Goal: Task Accomplishment & Management: Manage account settings

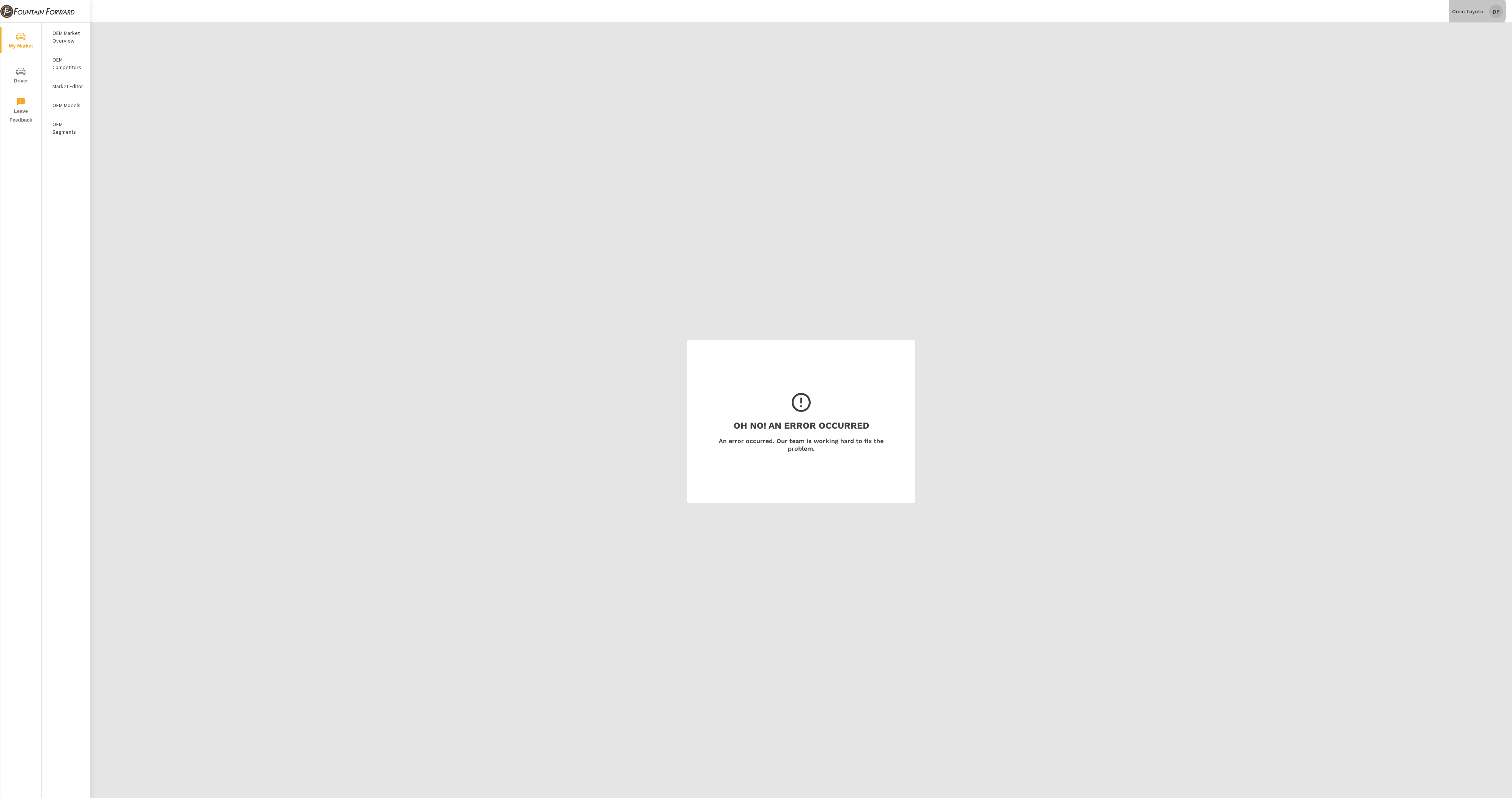
click at [1475, 11] on p "Orem Toyota" at bounding box center [1467, 12] width 31 height 7
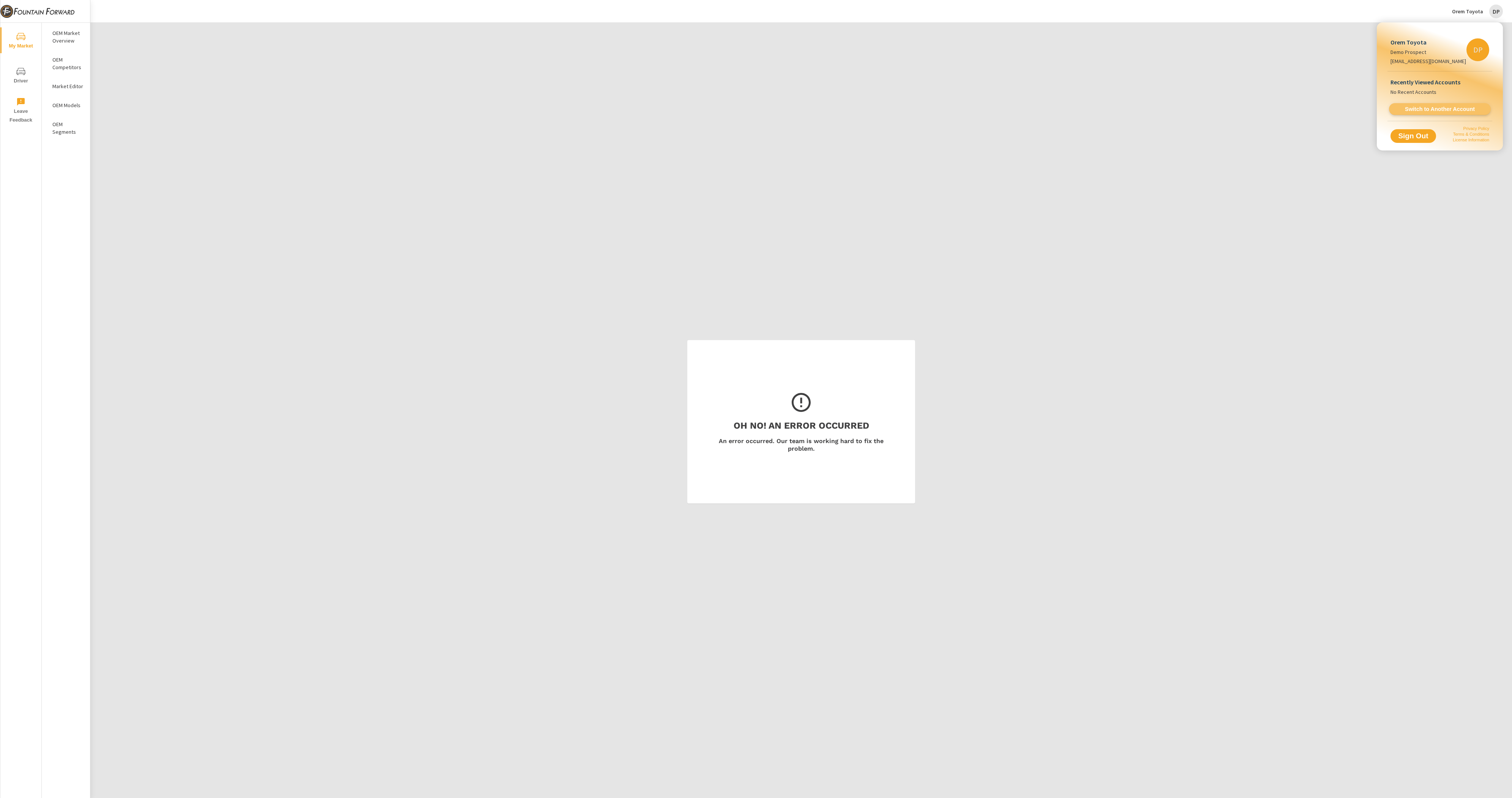
click at [1402, 109] on span "Switch to Another Account" at bounding box center [1440, 109] width 93 height 7
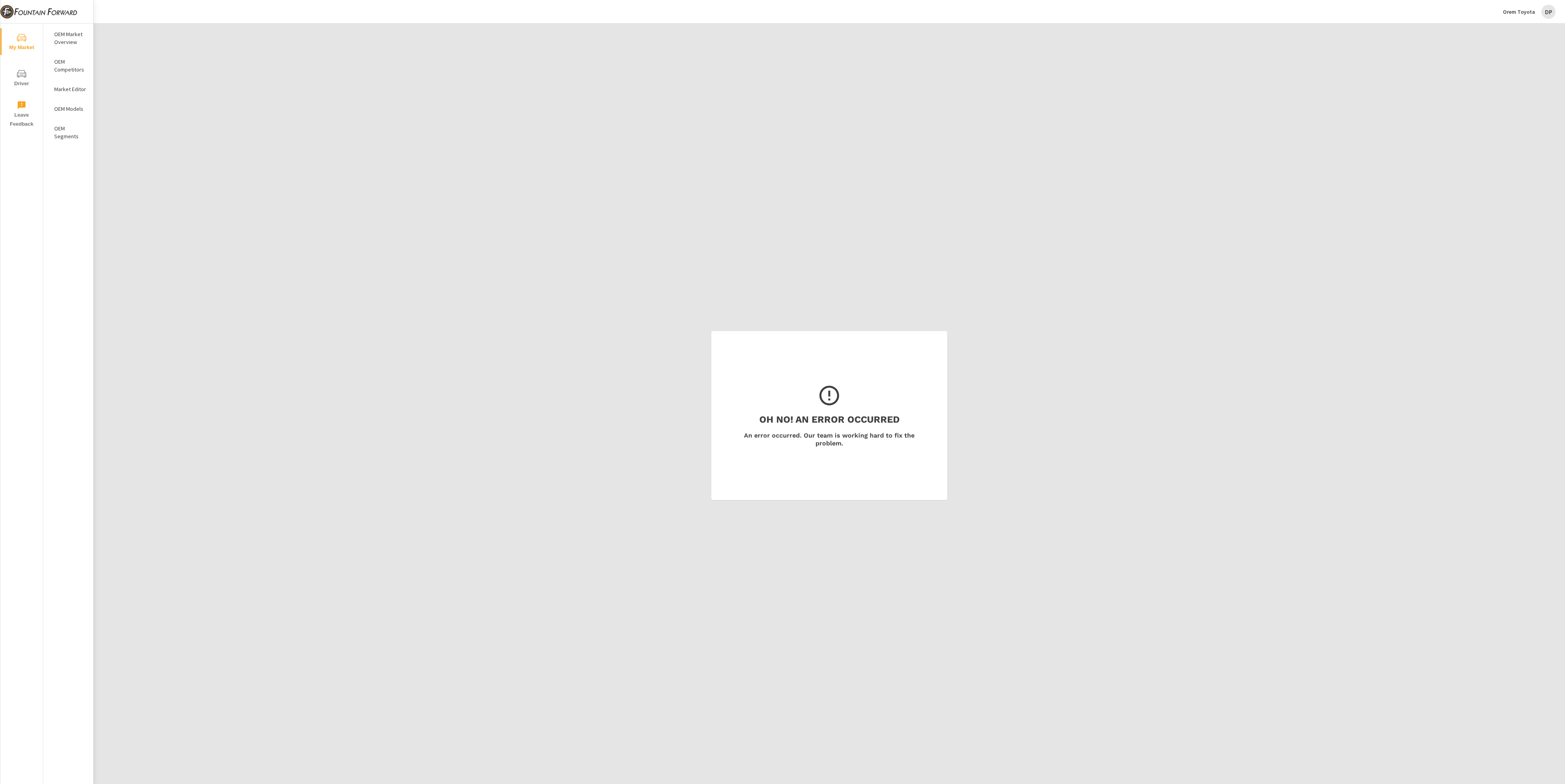
click at [1528, 17] on div "Orem Toyota DP" at bounding box center [1529, 12] width 53 height 14
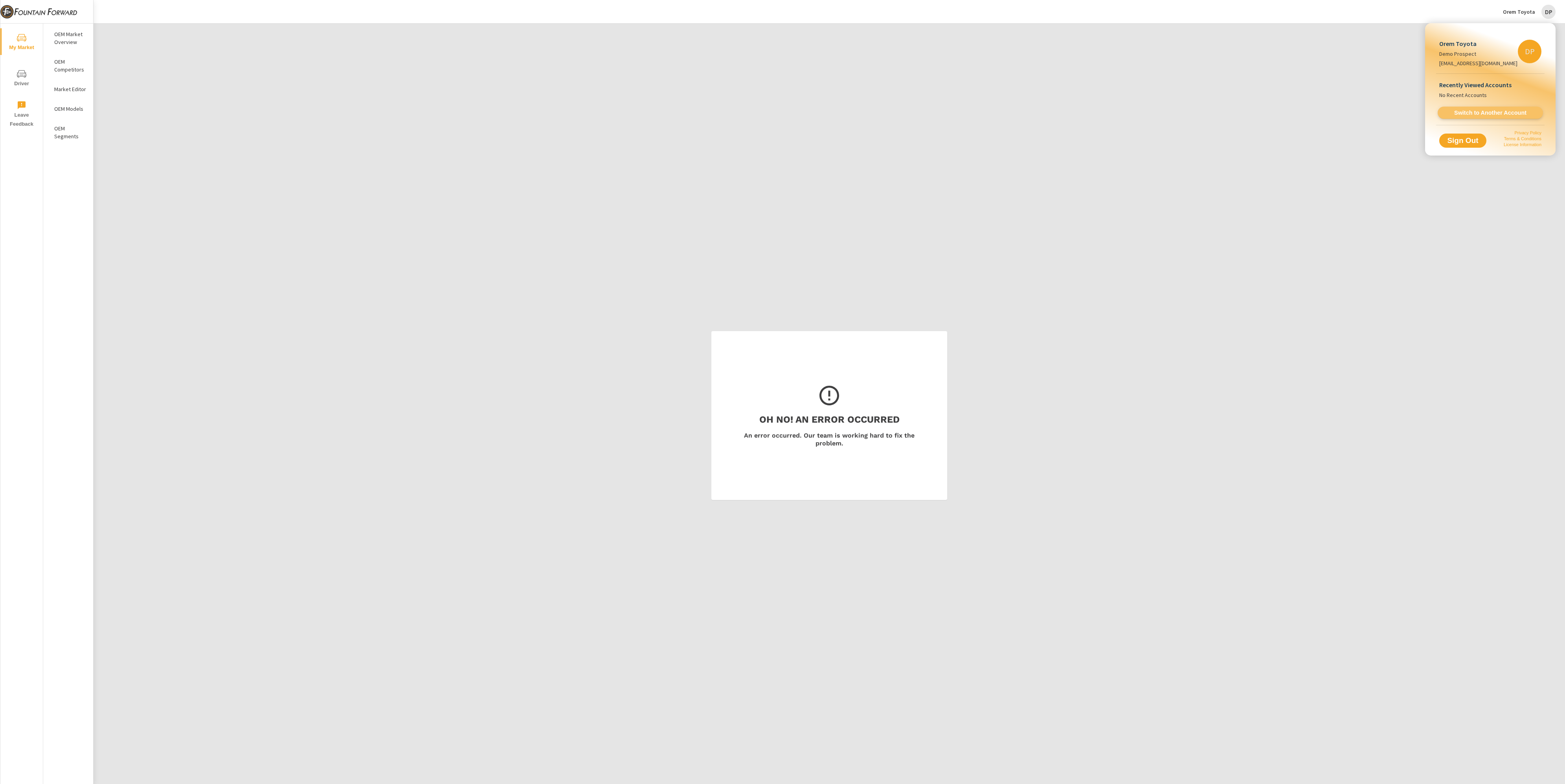
click at [1461, 111] on span "Switch to Another Account" at bounding box center [1490, 113] width 96 height 7
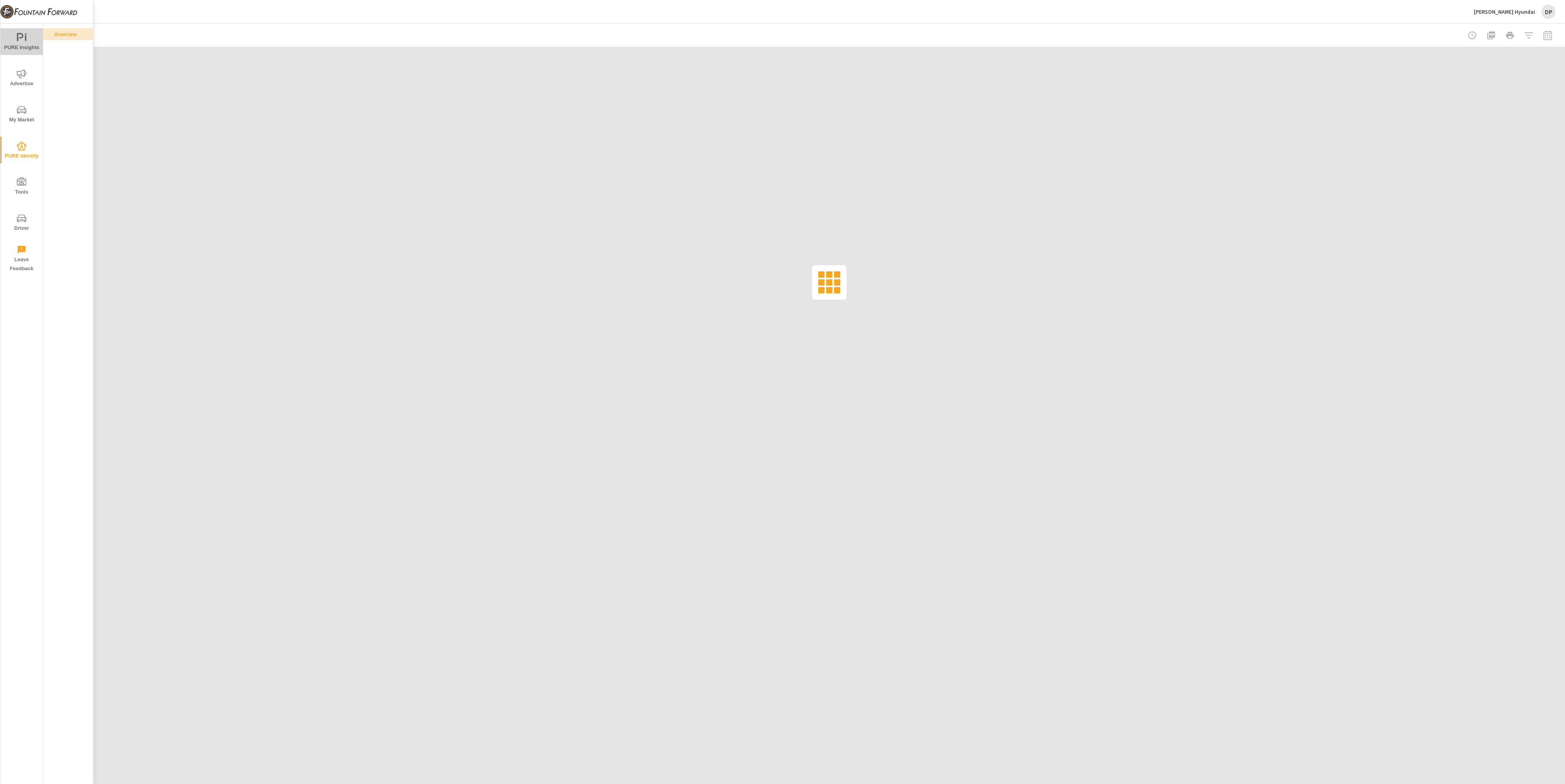
click at [30, 46] on span "PURE Insights" at bounding box center [22, 43] width 38 height 19
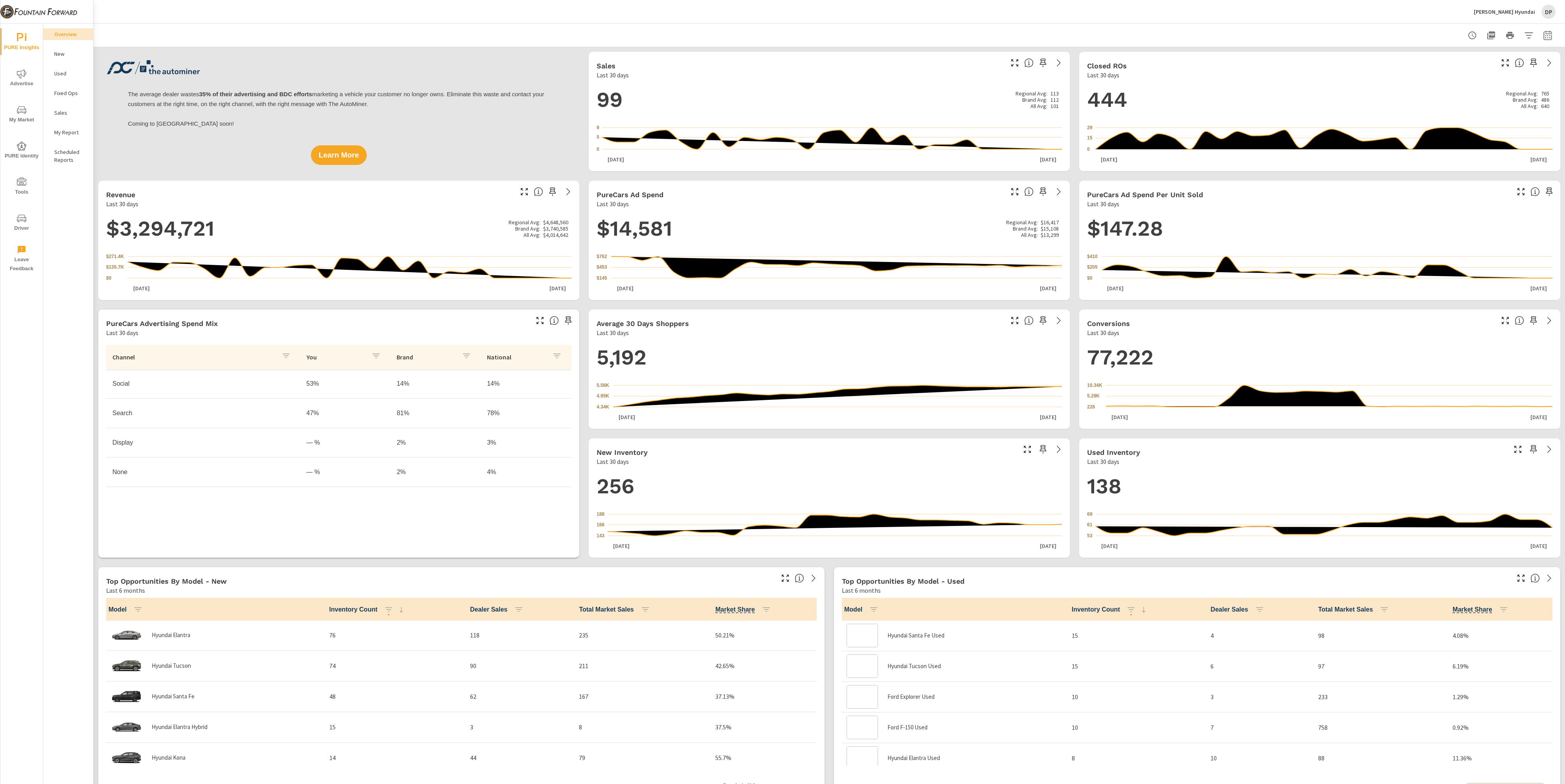
scroll to position [1, 0]
click at [1524, 16] on div "Tipton Hyundai DP" at bounding box center [1515, 12] width 82 height 14
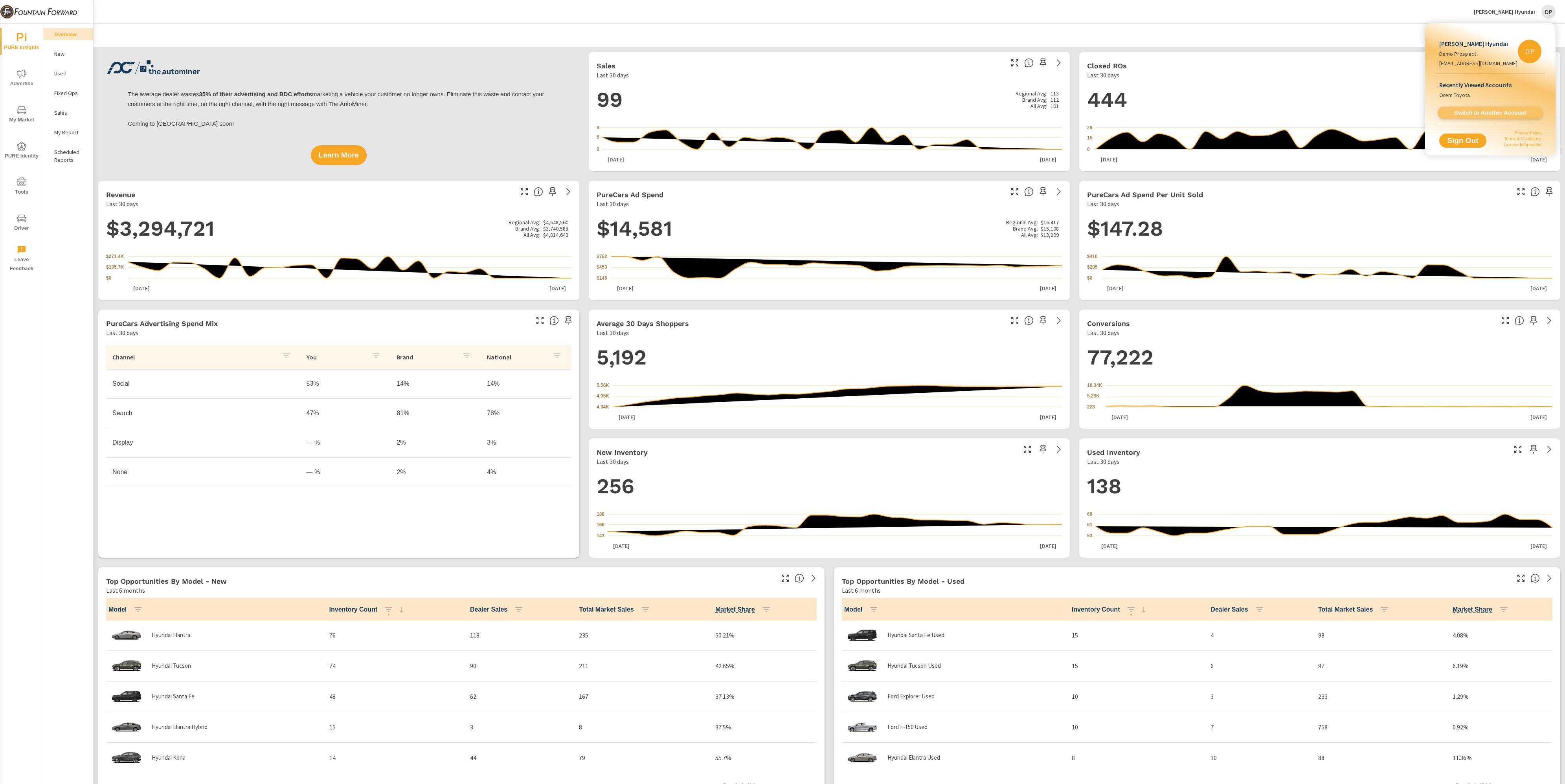
click at [1465, 111] on span "Switch to Another Account" at bounding box center [1490, 113] width 96 height 7
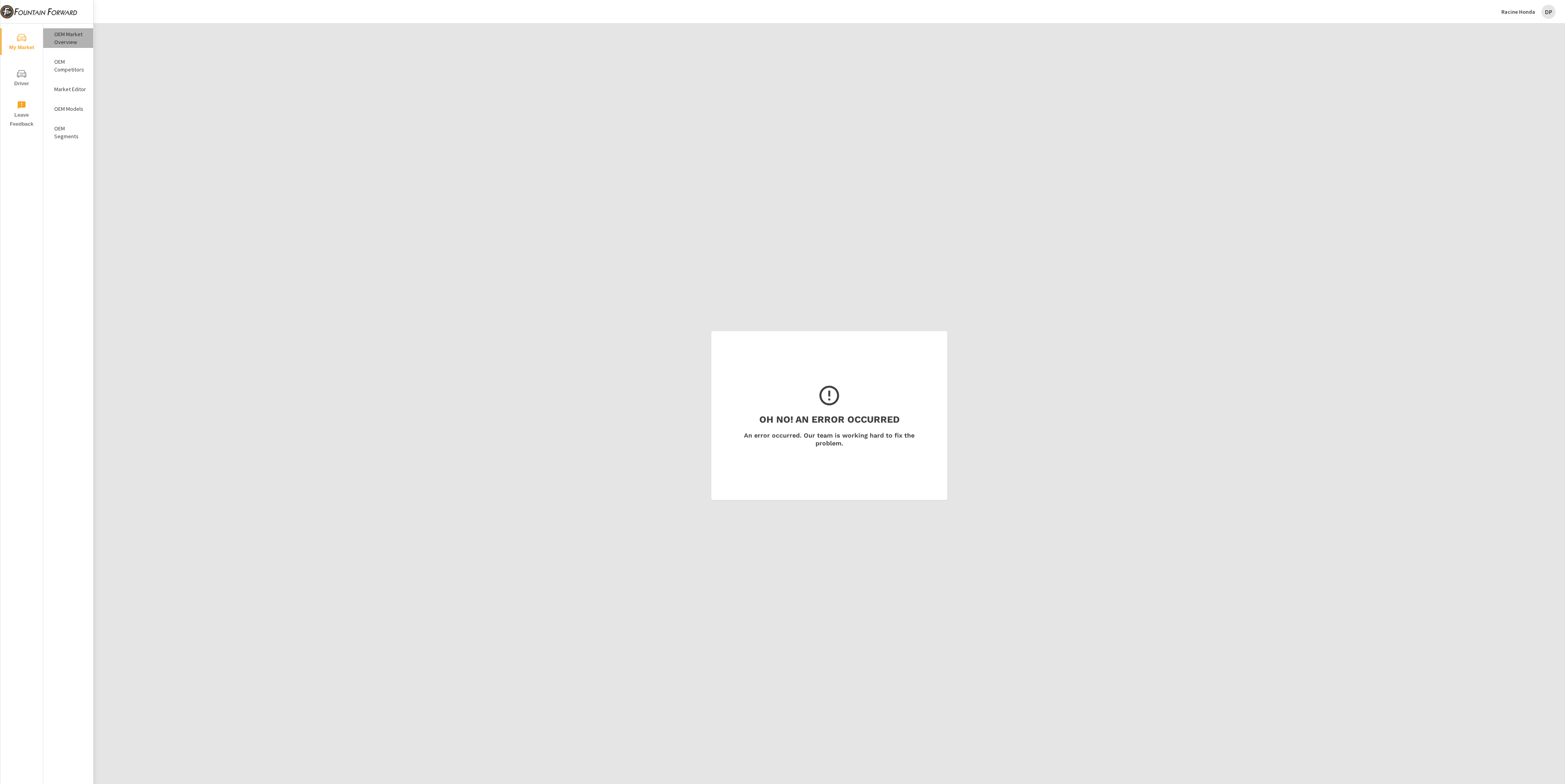
click at [81, 36] on p "OEM Market Overview" at bounding box center [70, 38] width 33 height 16
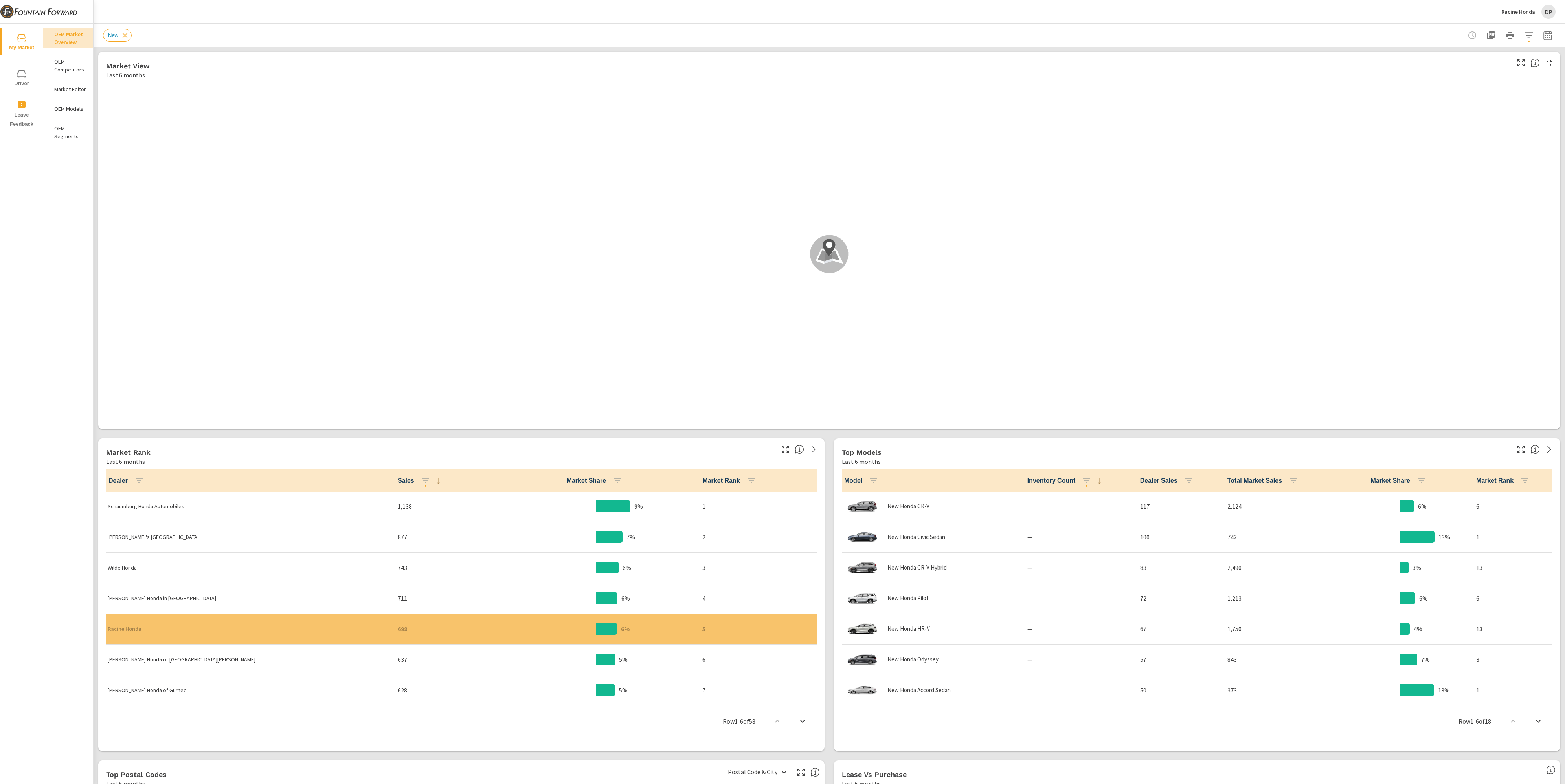
scroll to position [1, 0]
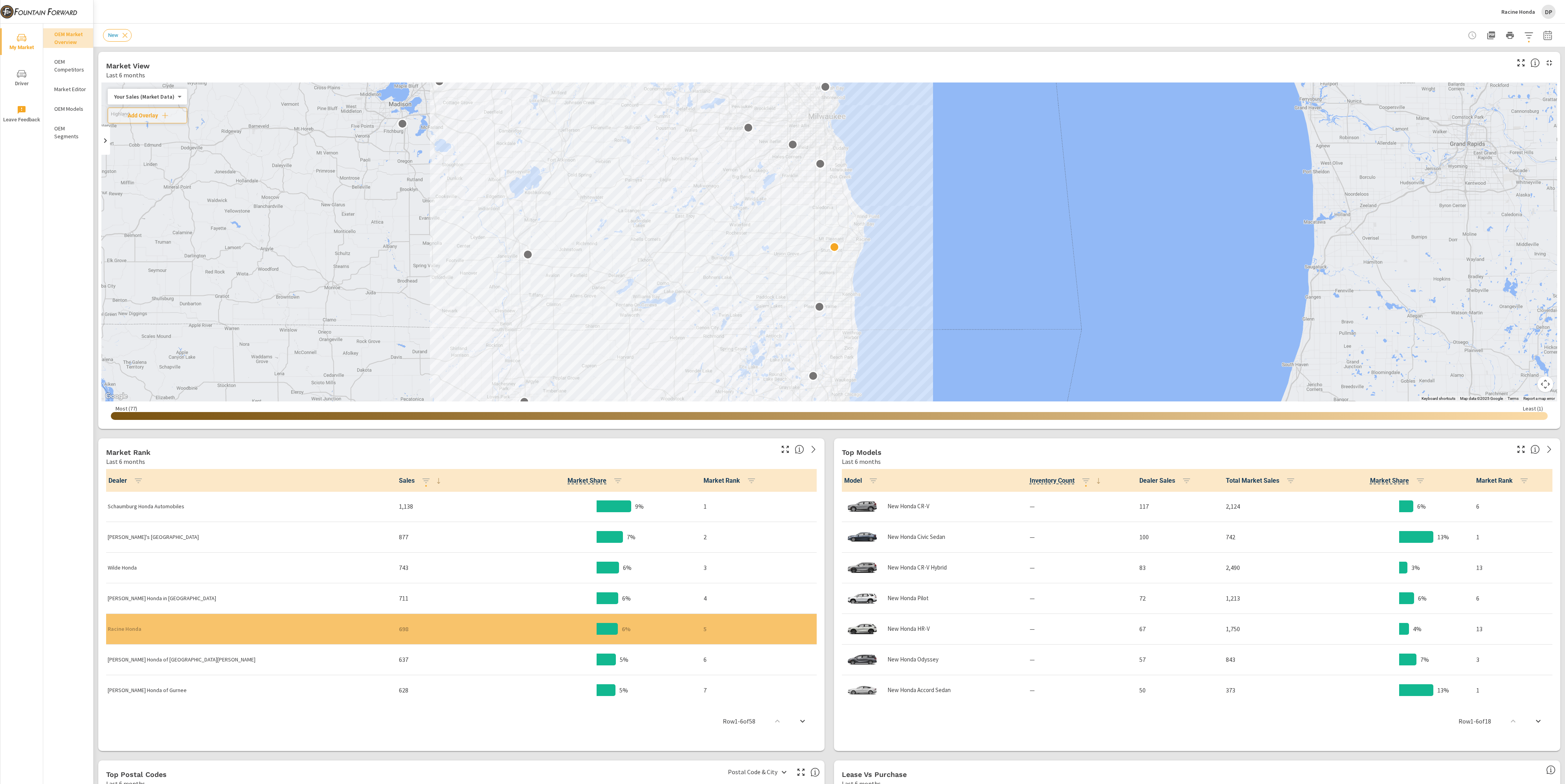
click at [1533, 10] on p "Racine Honda" at bounding box center [1518, 12] width 34 height 7
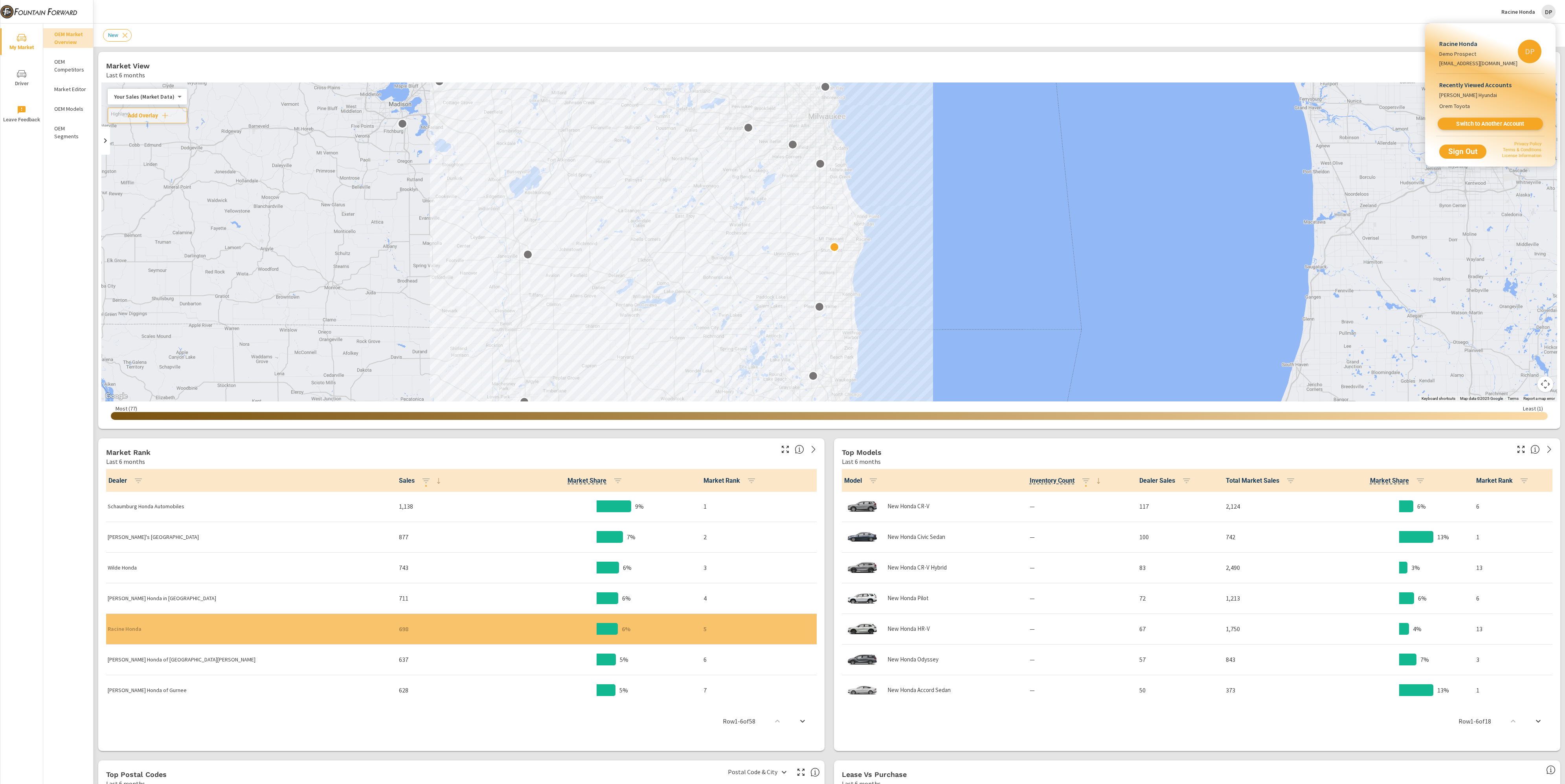
click at [1499, 124] on span "Switch to Another Account" at bounding box center [1490, 124] width 96 height 7
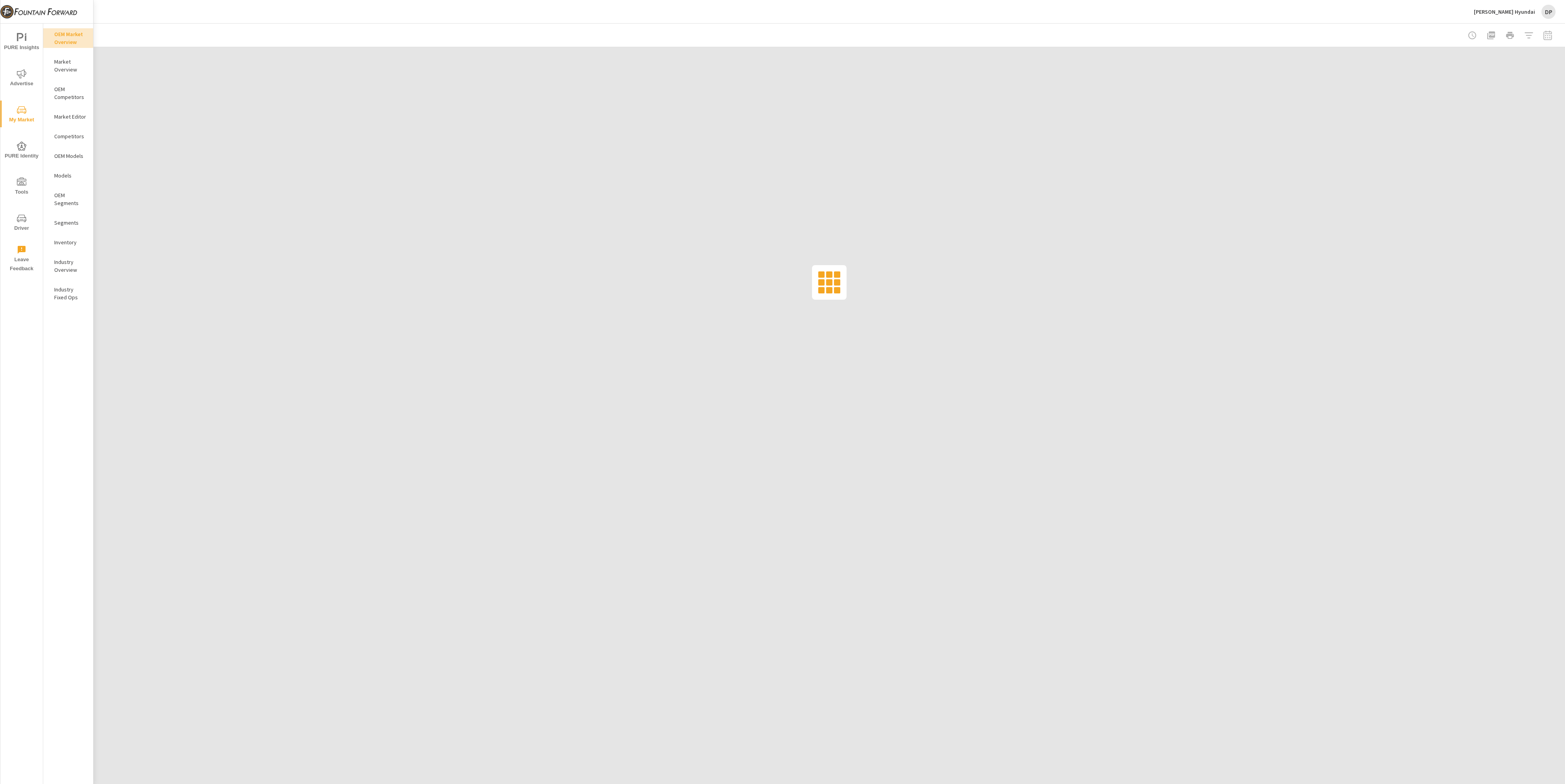
click at [27, 69] on button "Advertise" at bounding box center [22, 78] width 43 height 27
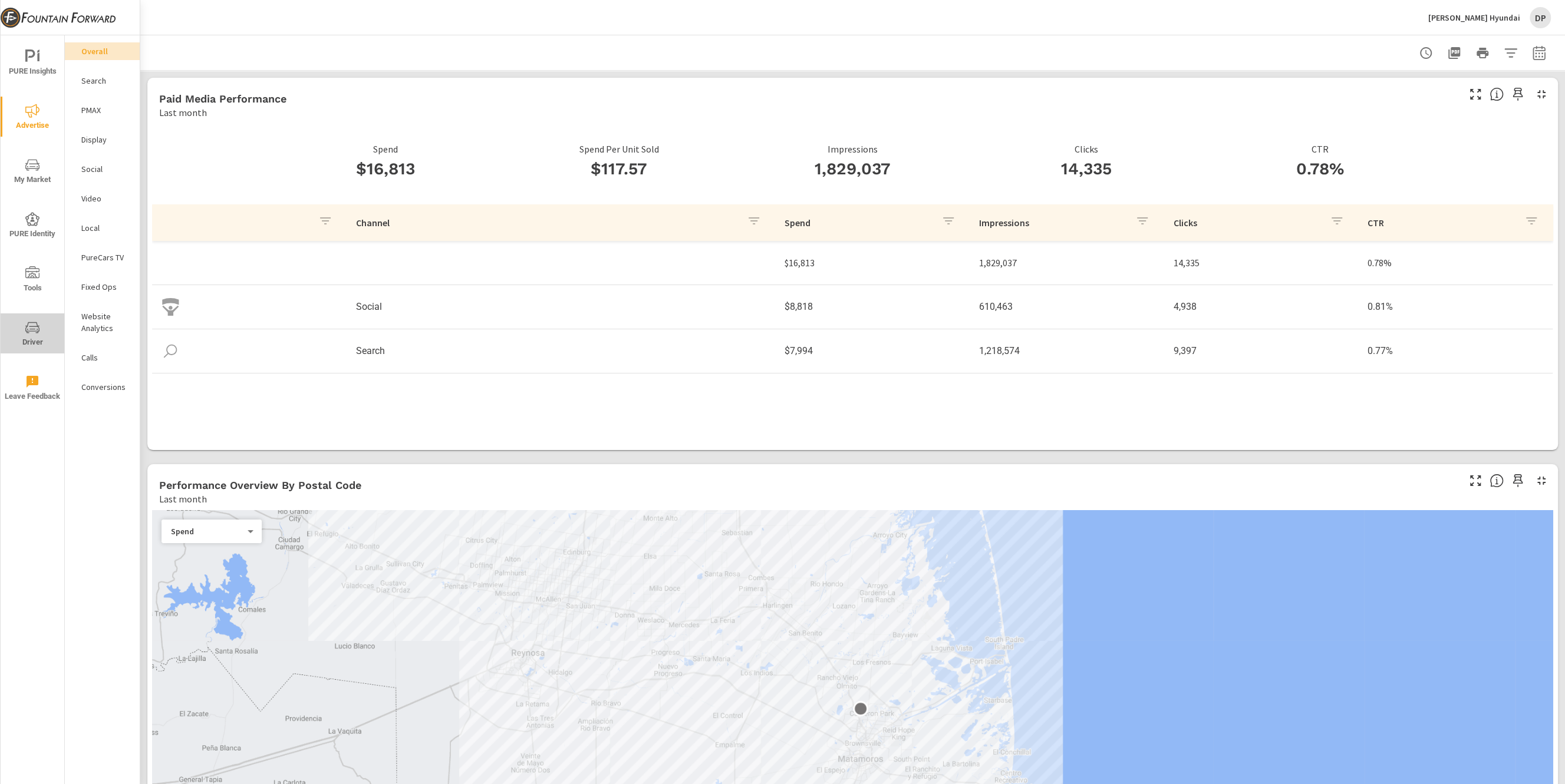
click at [46, 343] on span "Driver" at bounding box center [33, 335] width 56 height 29
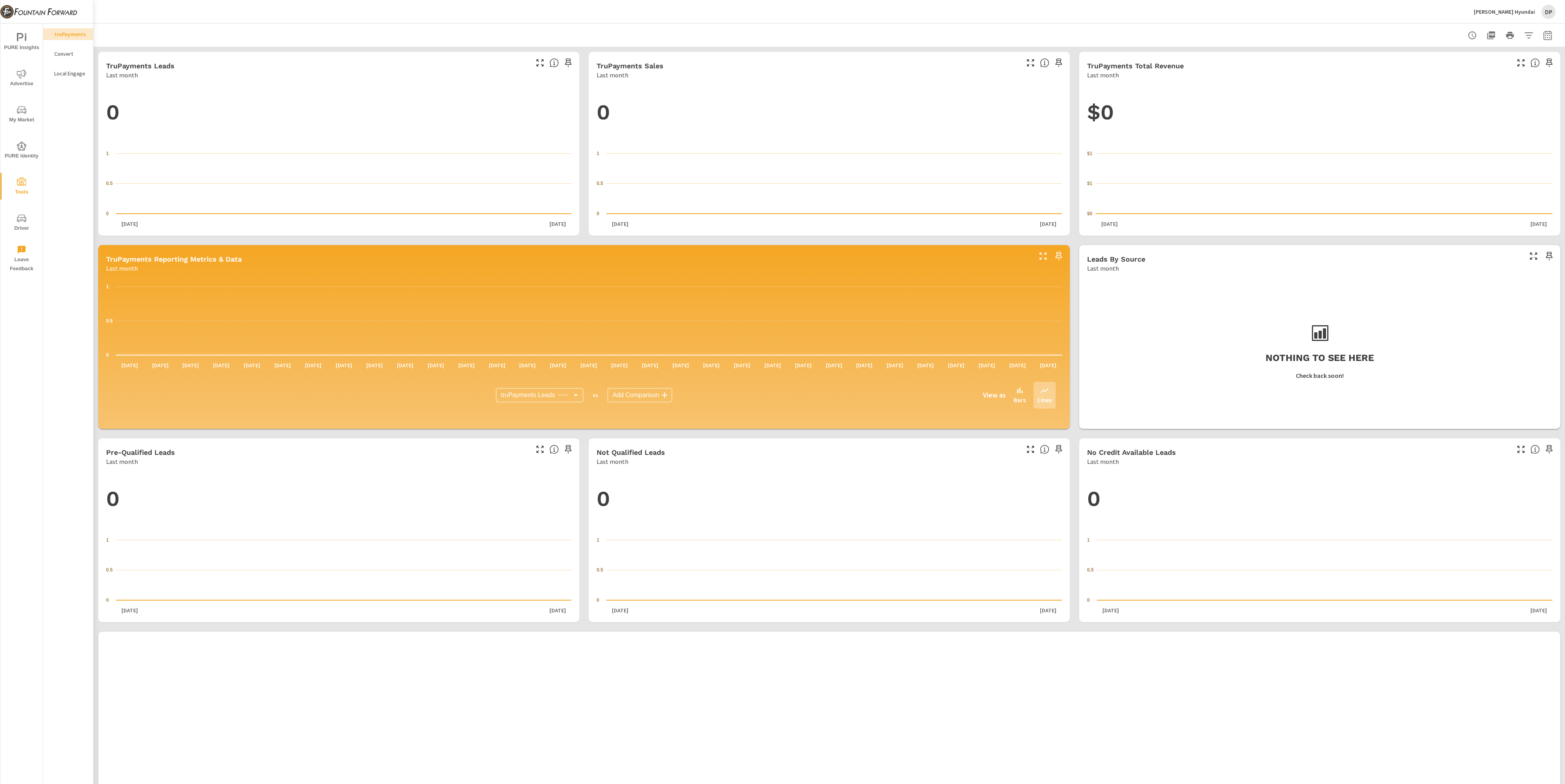
click at [24, 136] on div "PURE Insights Advertise My Market PURE Identity Tools Driver Leave Feedback" at bounding box center [22, 150] width 43 height 253
click at [26, 40] on icon "nav menu" at bounding box center [26, 38] width 2 height 6
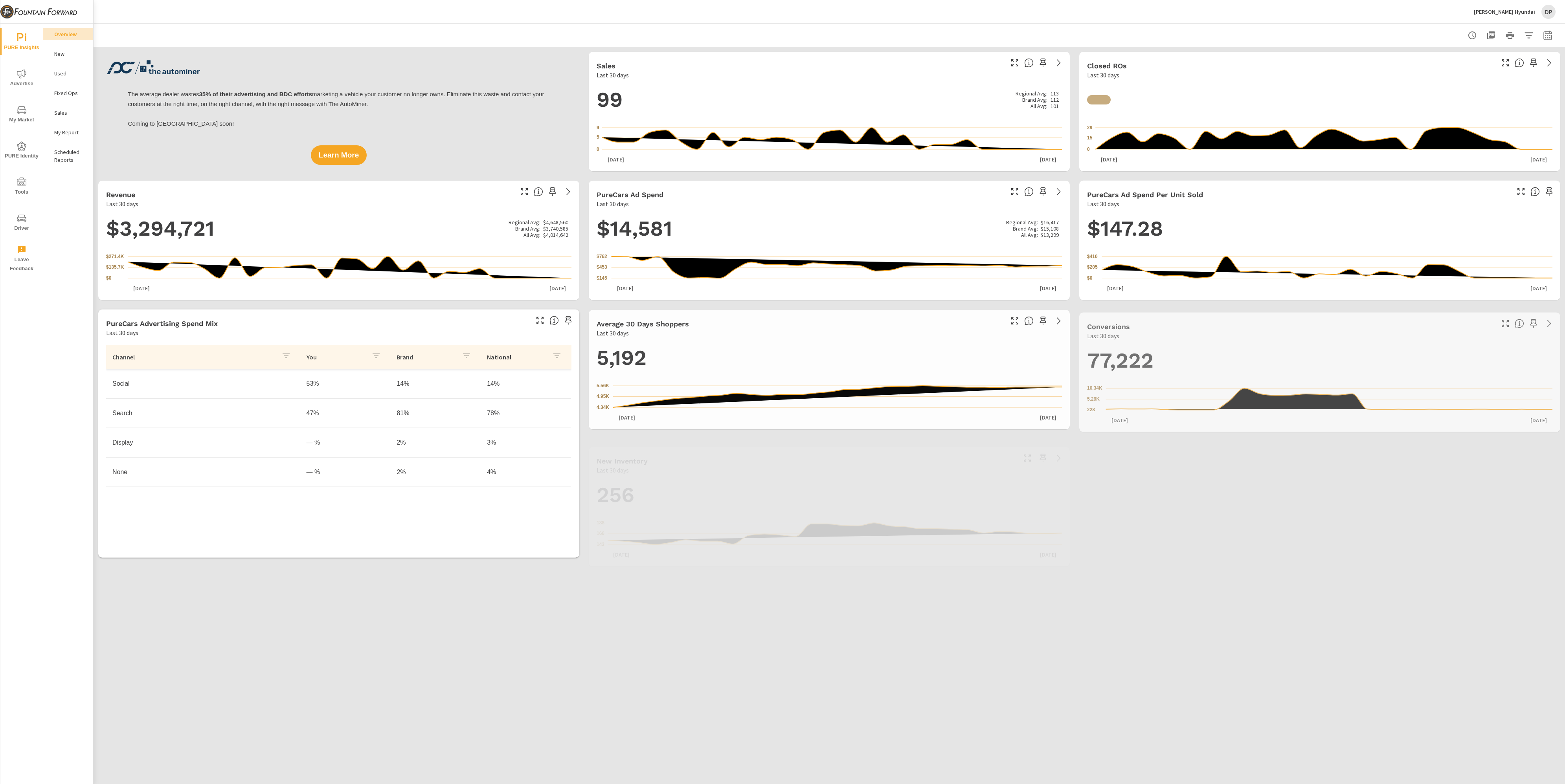
scroll to position [1, 0]
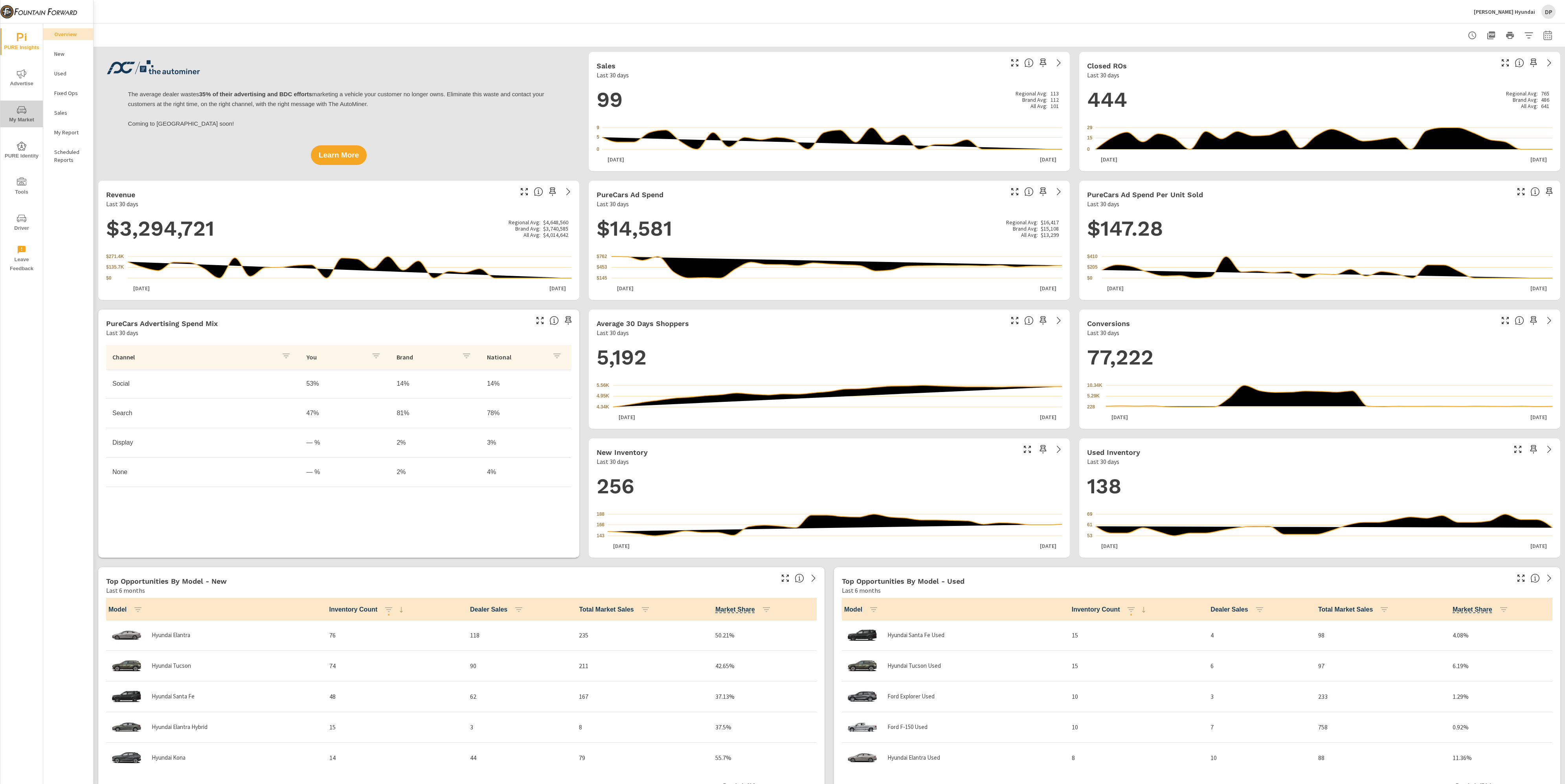
click at [32, 111] on span "My Market" at bounding box center [22, 115] width 38 height 19
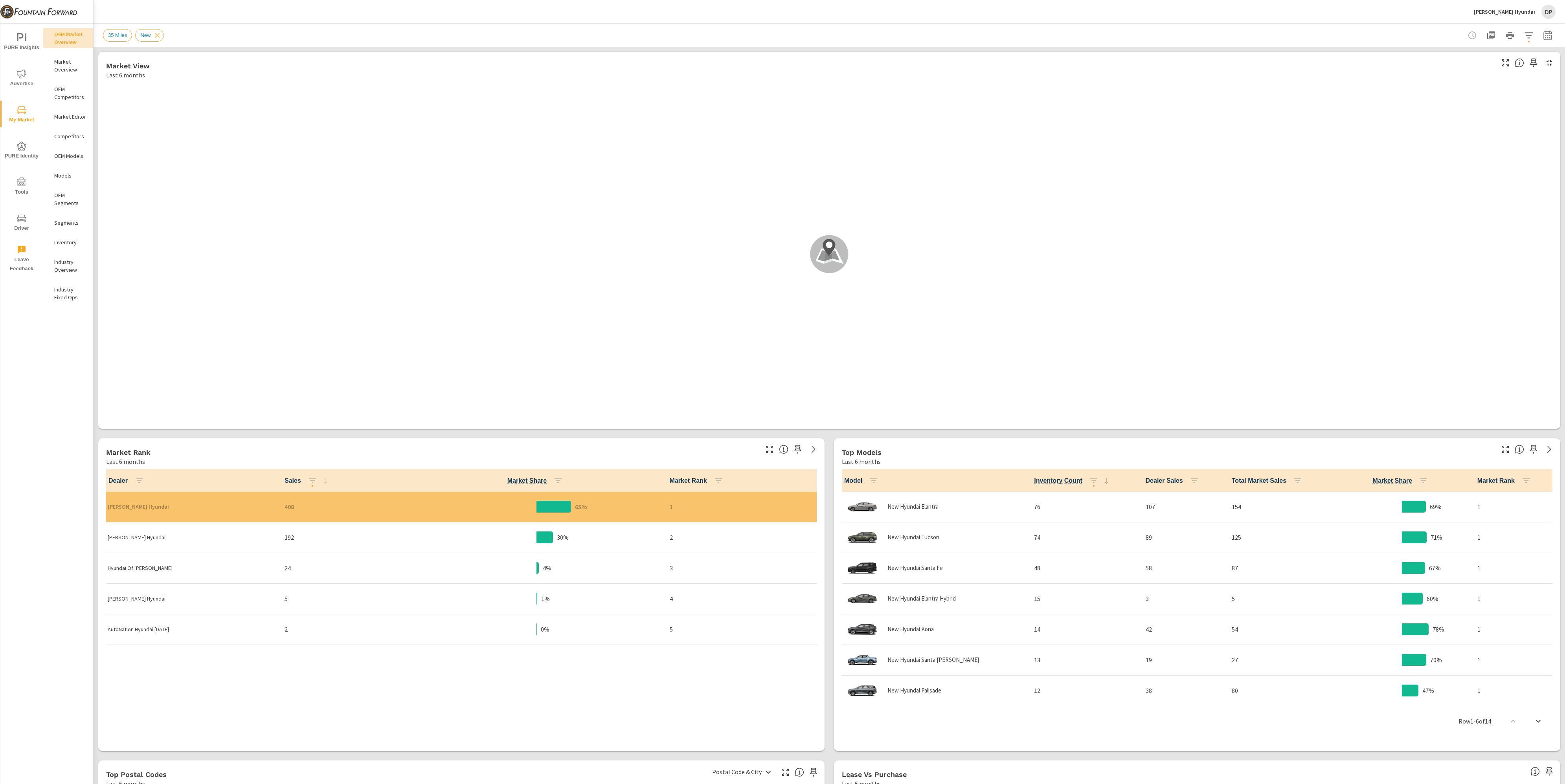
scroll to position [1, 0]
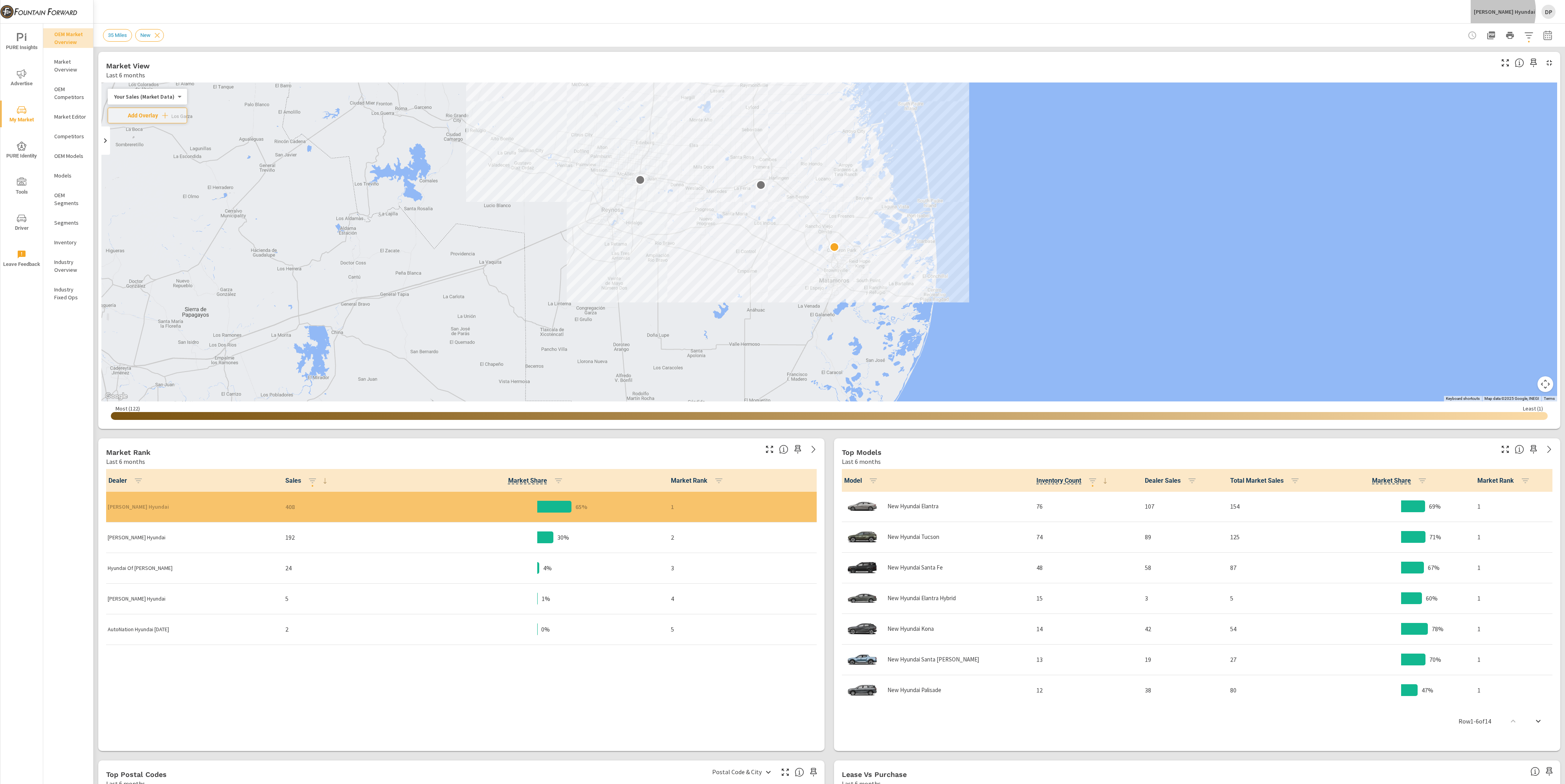
click at [1508, 11] on p "[PERSON_NAME] Hyundai" at bounding box center [1504, 12] width 61 height 7
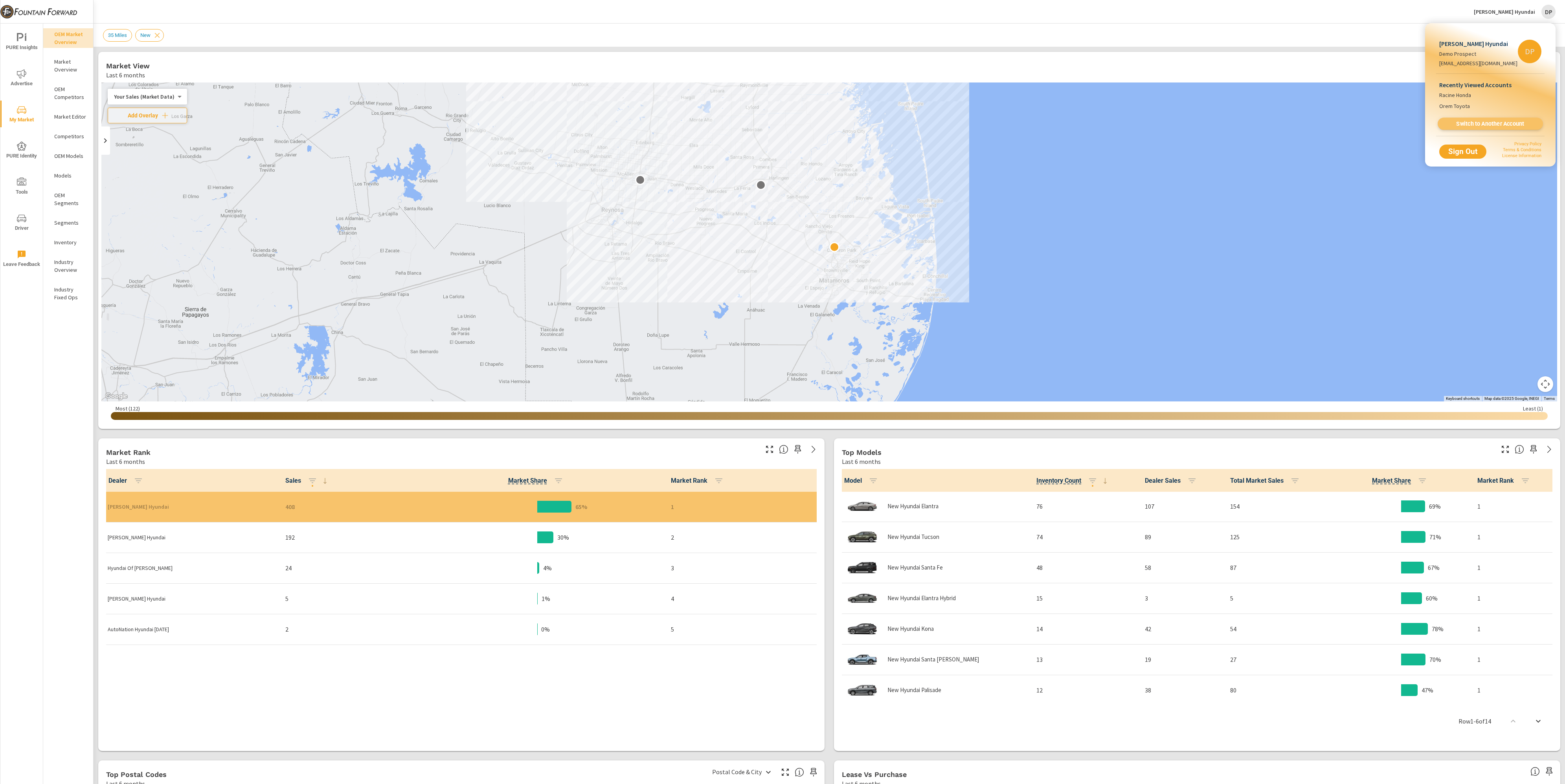
click at [1490, 120] on link "Switch to Another Account" at bounding box center [1490, 124] width 105 height 12
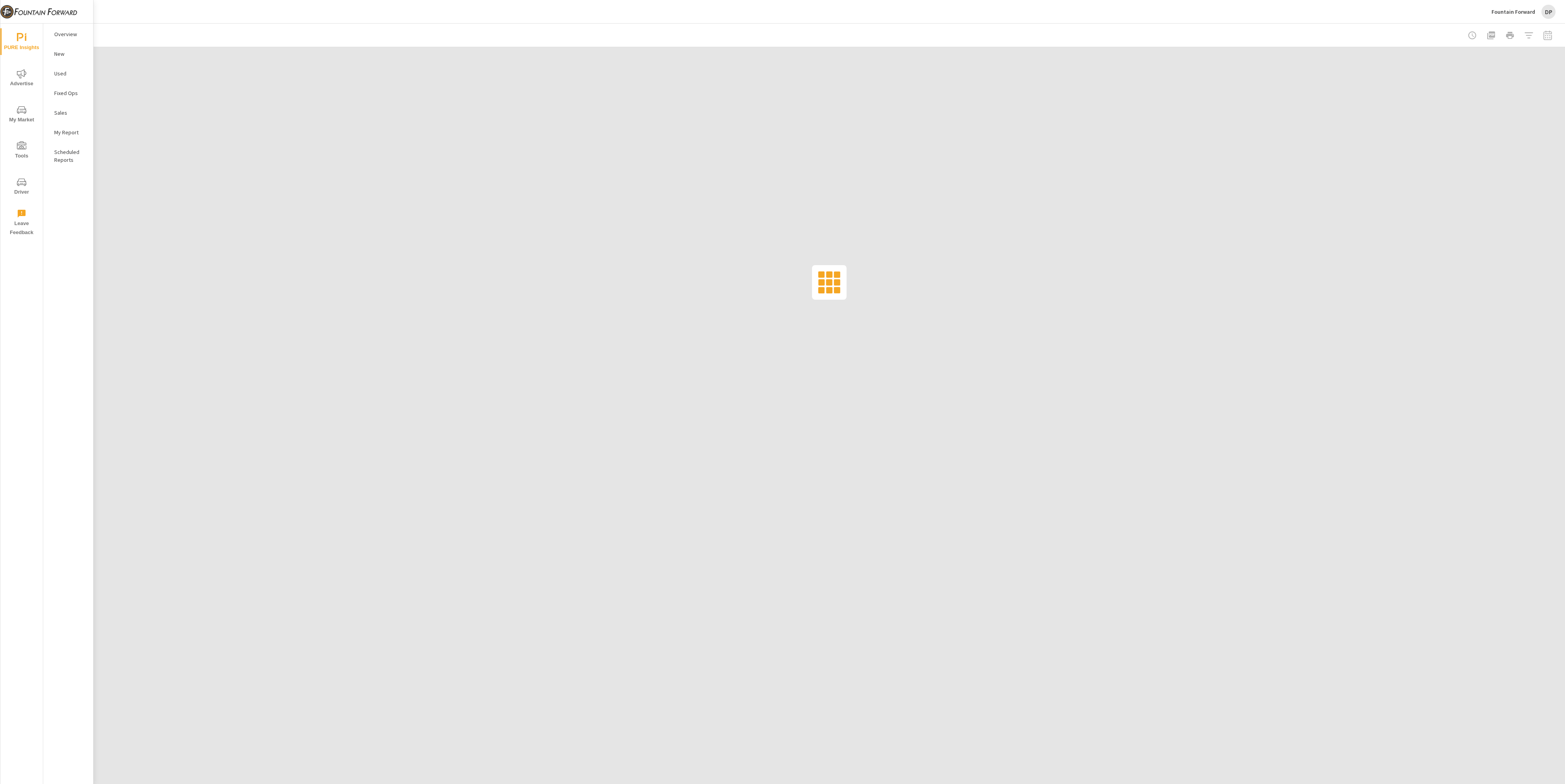
click at [69, 36] on p "Overview" at bounding box center [70, 34] width 33 height 8
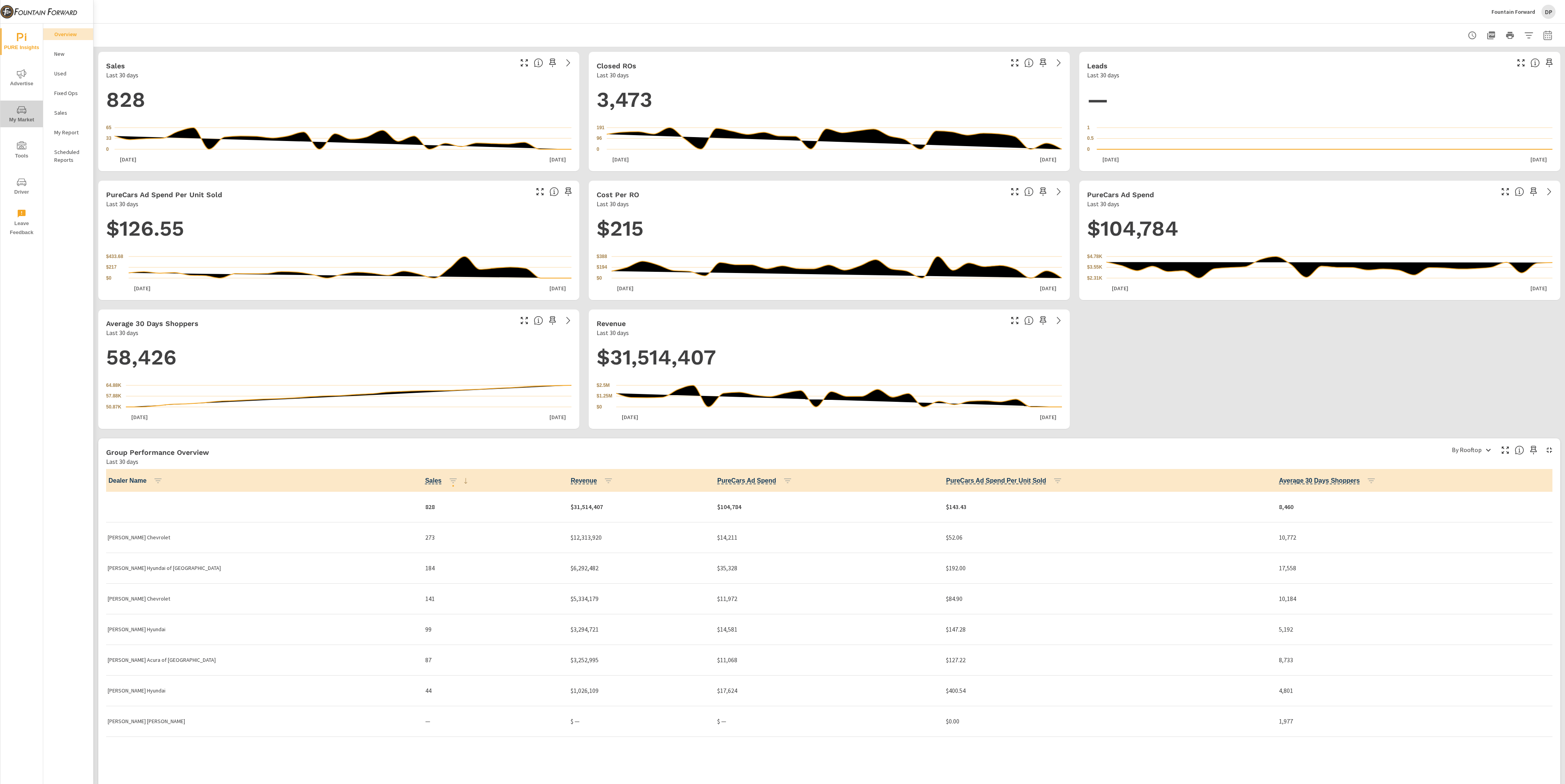
click at [21, 113] on icon "nav menu" at bounding box center [22, 110] width 10 height 10
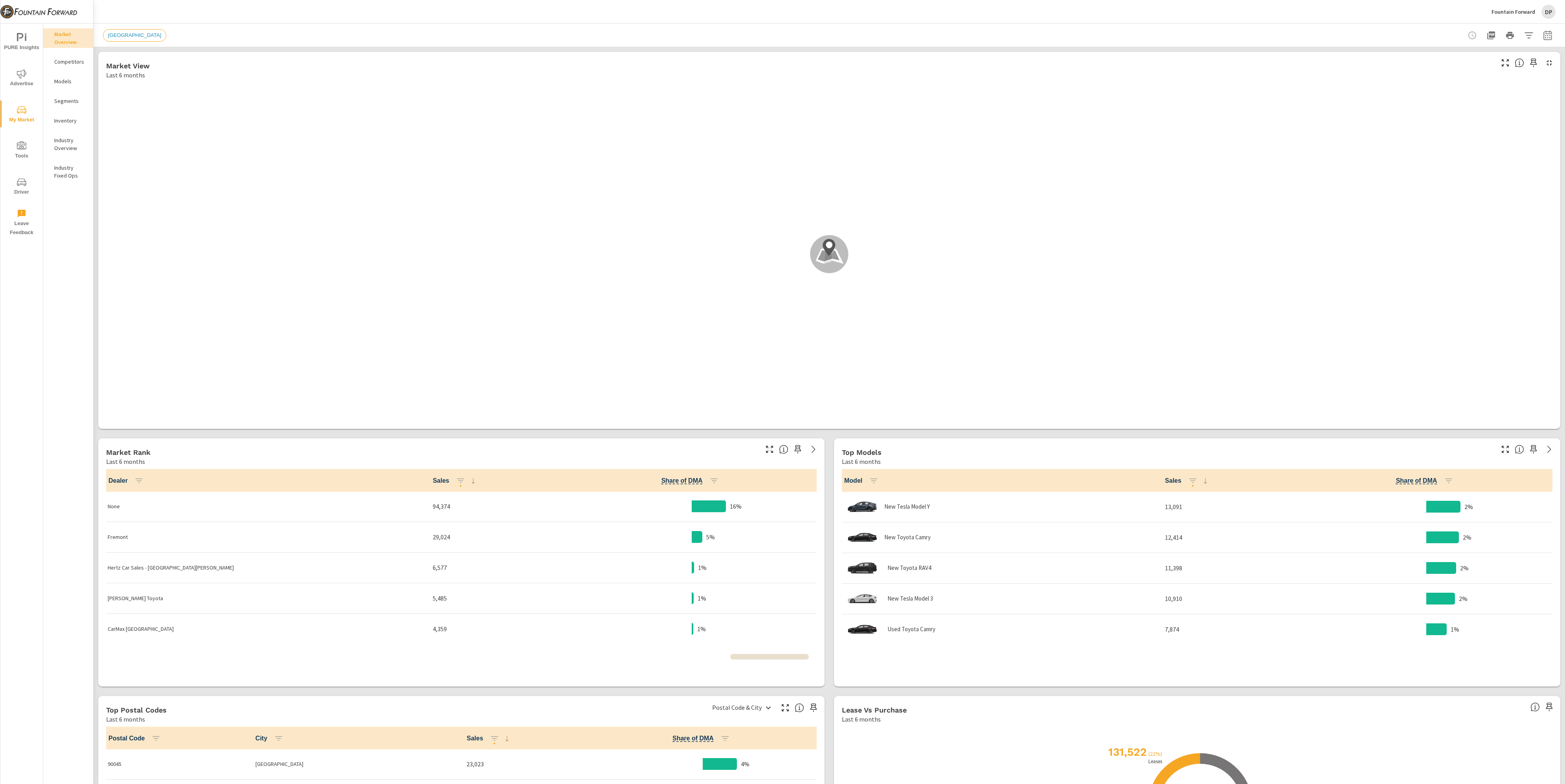
scroll to position [1, 0]
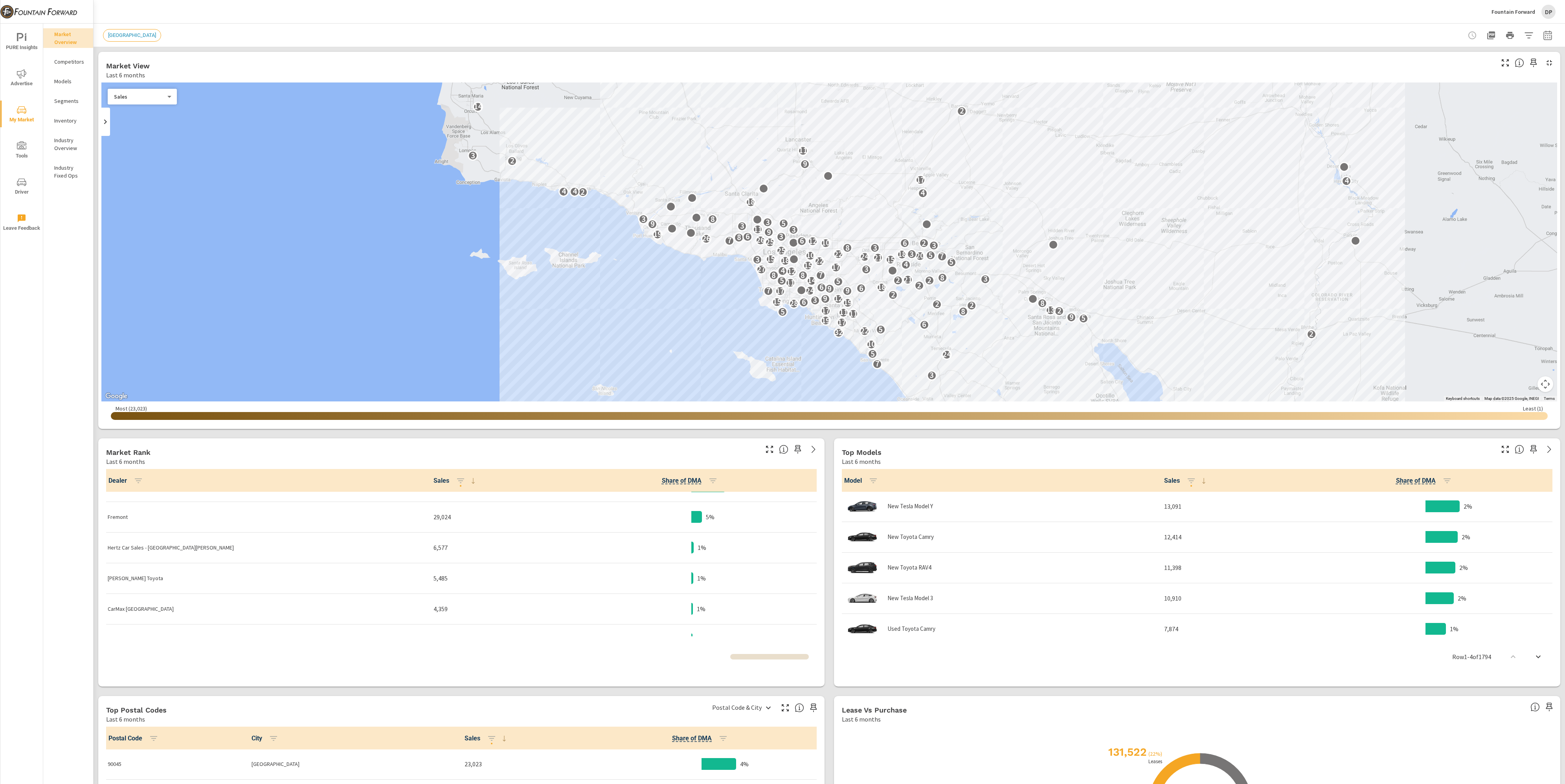
scroll to position [24, 0]
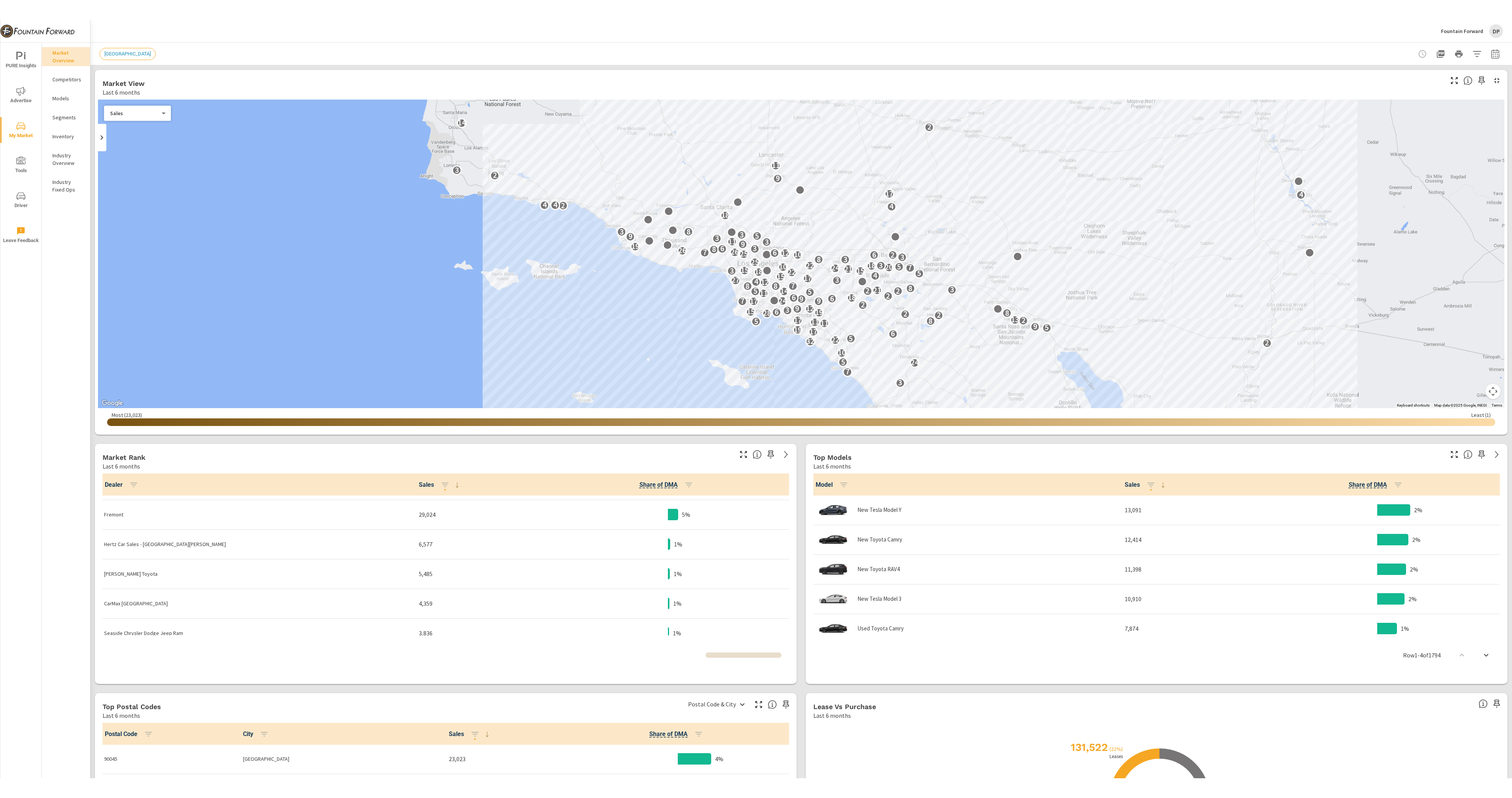
scroll to position [26, 0]
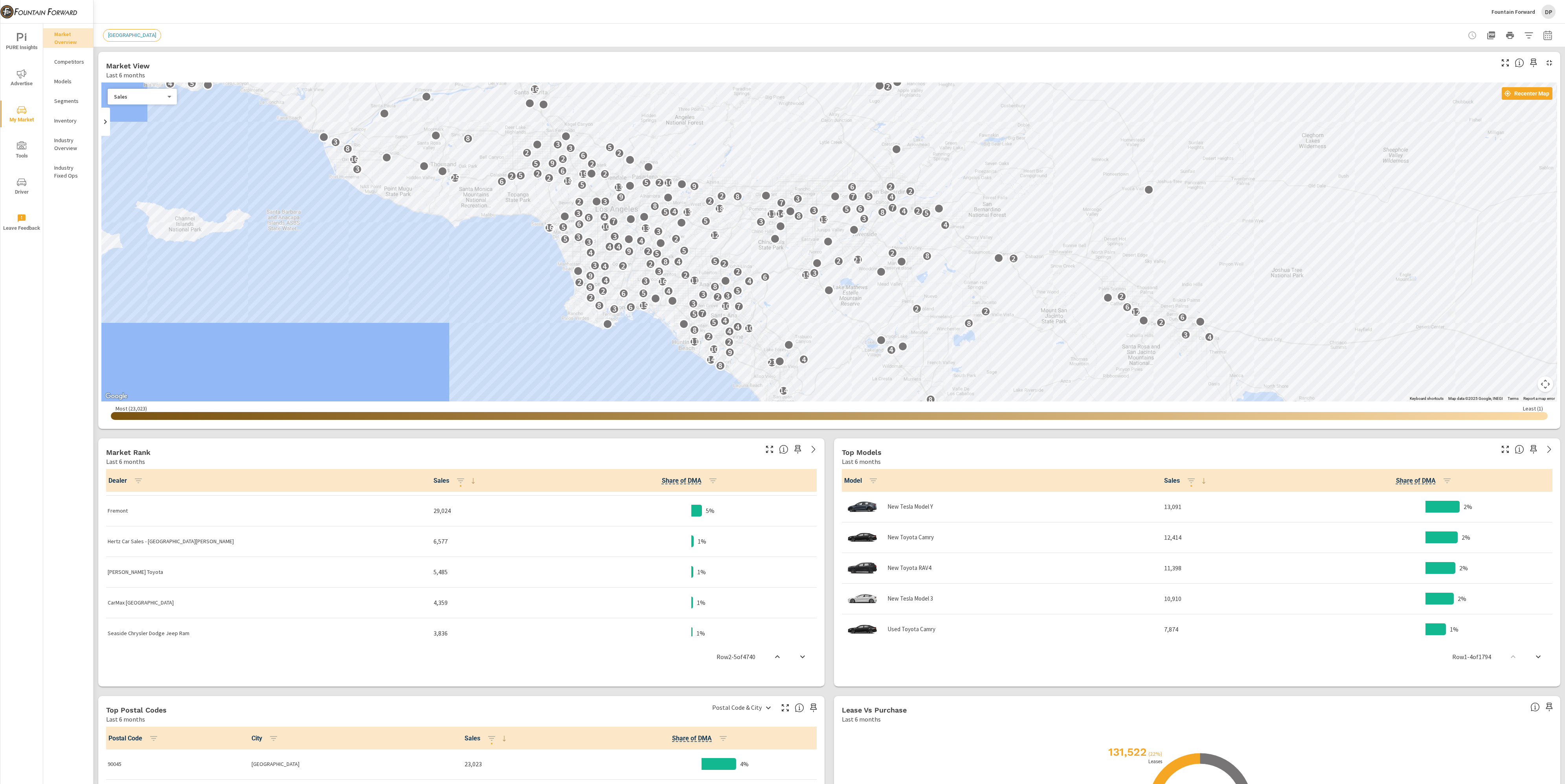
drag, startPoint x: 546, startPoint y: 196, endPoint x: 575, endPoint y: 245, distance: 56.9
click at [575, 245] on div "4 25 2 7 6 3 28 19 2 5 3 7 16 8 14 2 8 21 14 4 9 4 10 2 11 4 2 3 4 8 10 4 8 5 2…" at bounding box center [829, 242] width 1456 height 319
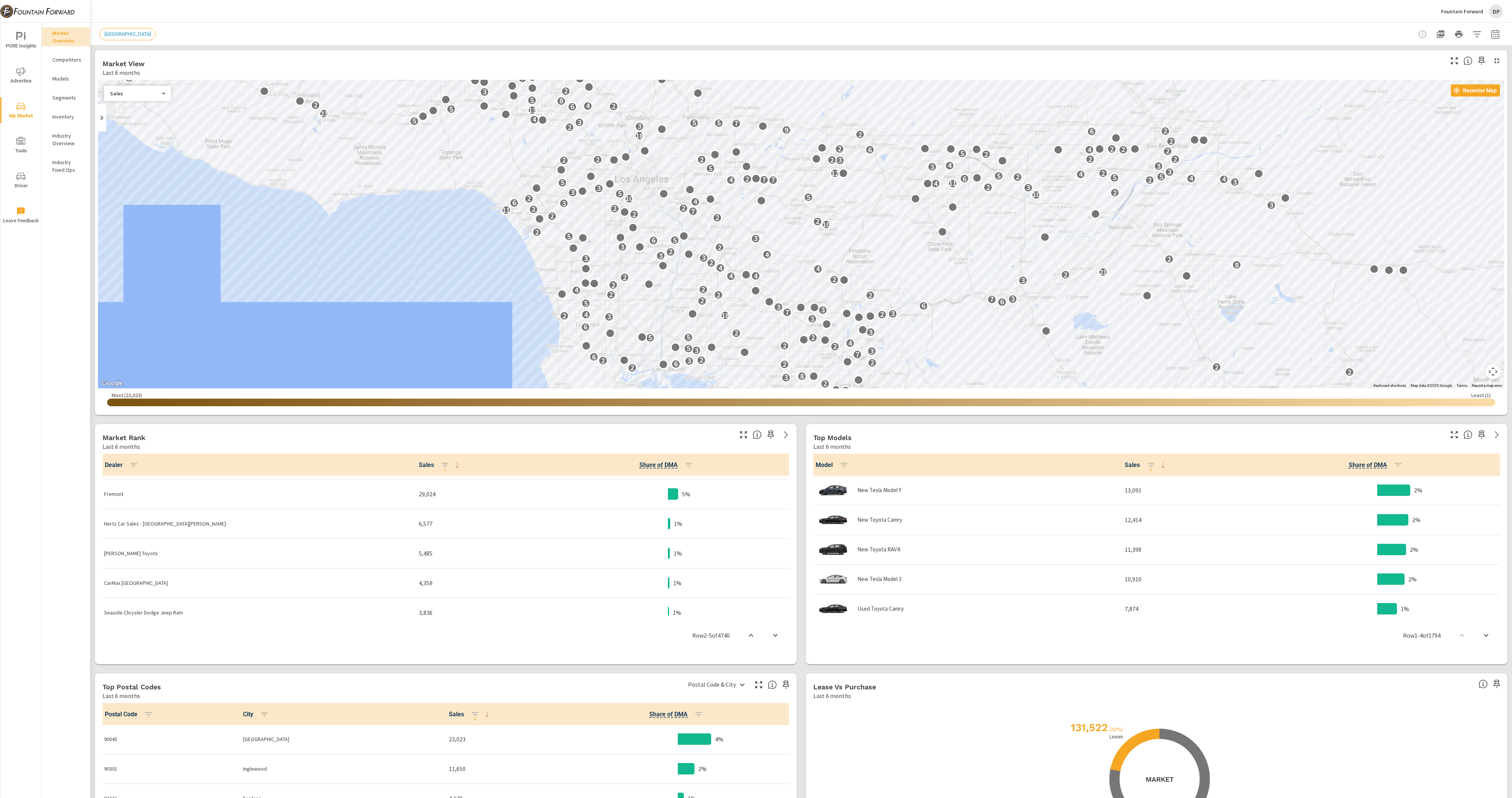
click at [1449, 4] on button "Fountain Forward DP" at bounding box center [1472, 11] width 68 height 22
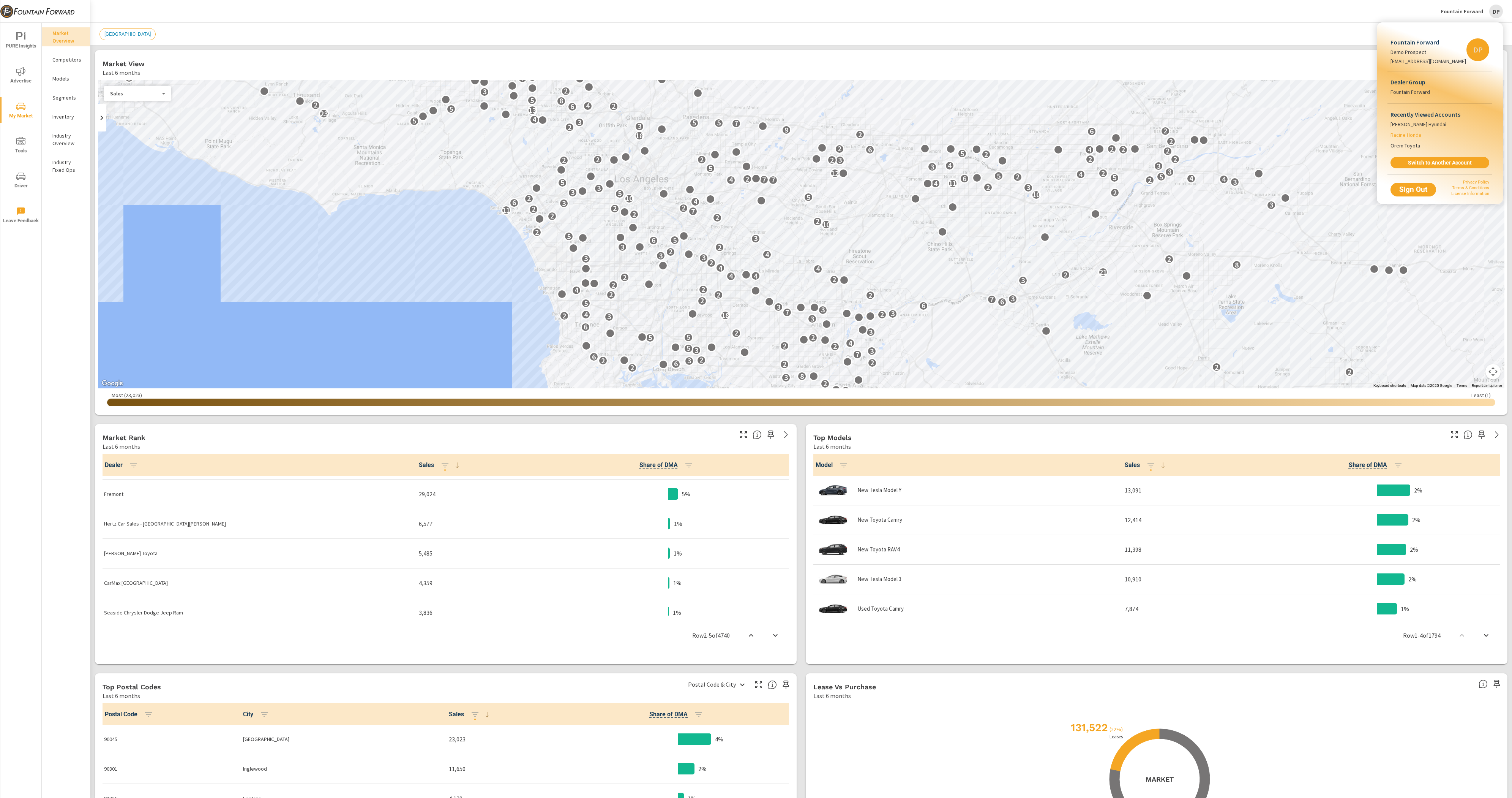
click at [1424, 135] on li "Racine Honda" at bounding box center [1440, 135] width 99 height 11
